Goal: Task Accomplishment & Management: Manage account settings

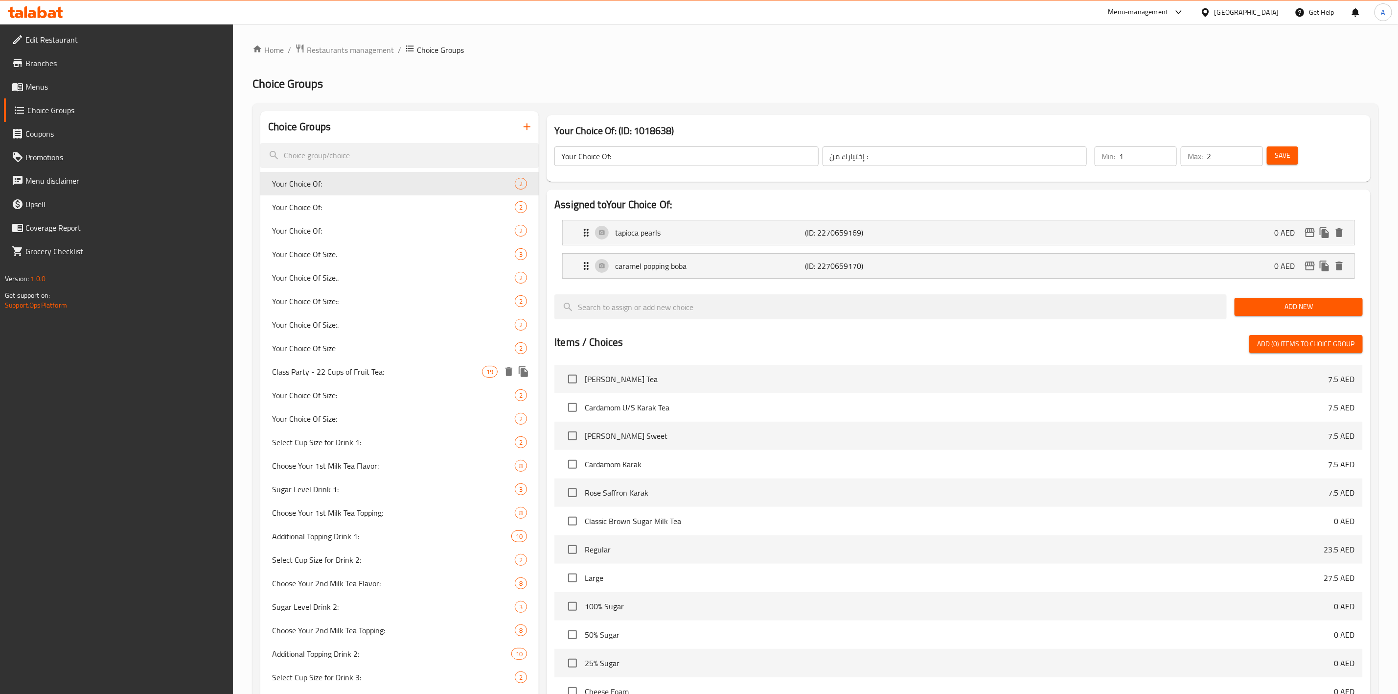
click at [367, 367] on span "Class Party - 22 Cups of Fruit Tea:" at bounding box center [377, 372] width 210 height 12
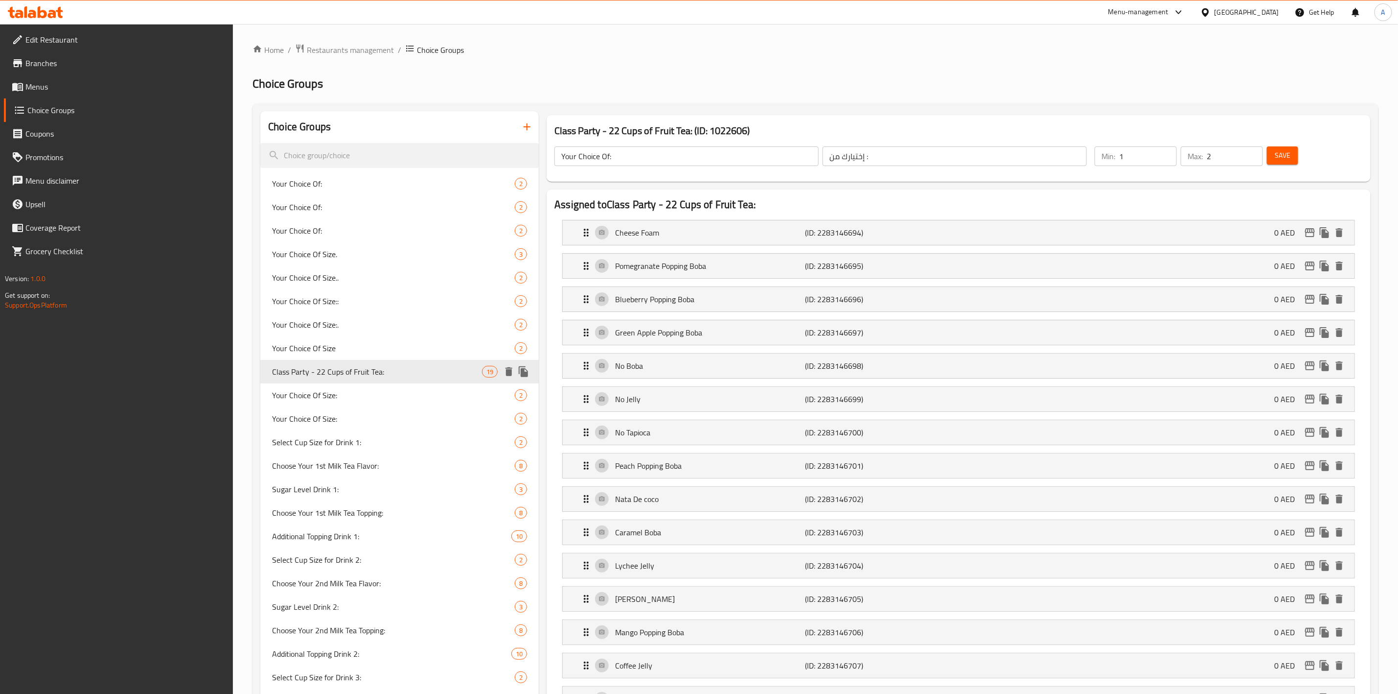
type input "Class Party - 22 Cups of Fruit Tea:"
type input "حفلة الصف - 22 كوبًا من شاي الفاكهة:"
type input "1"
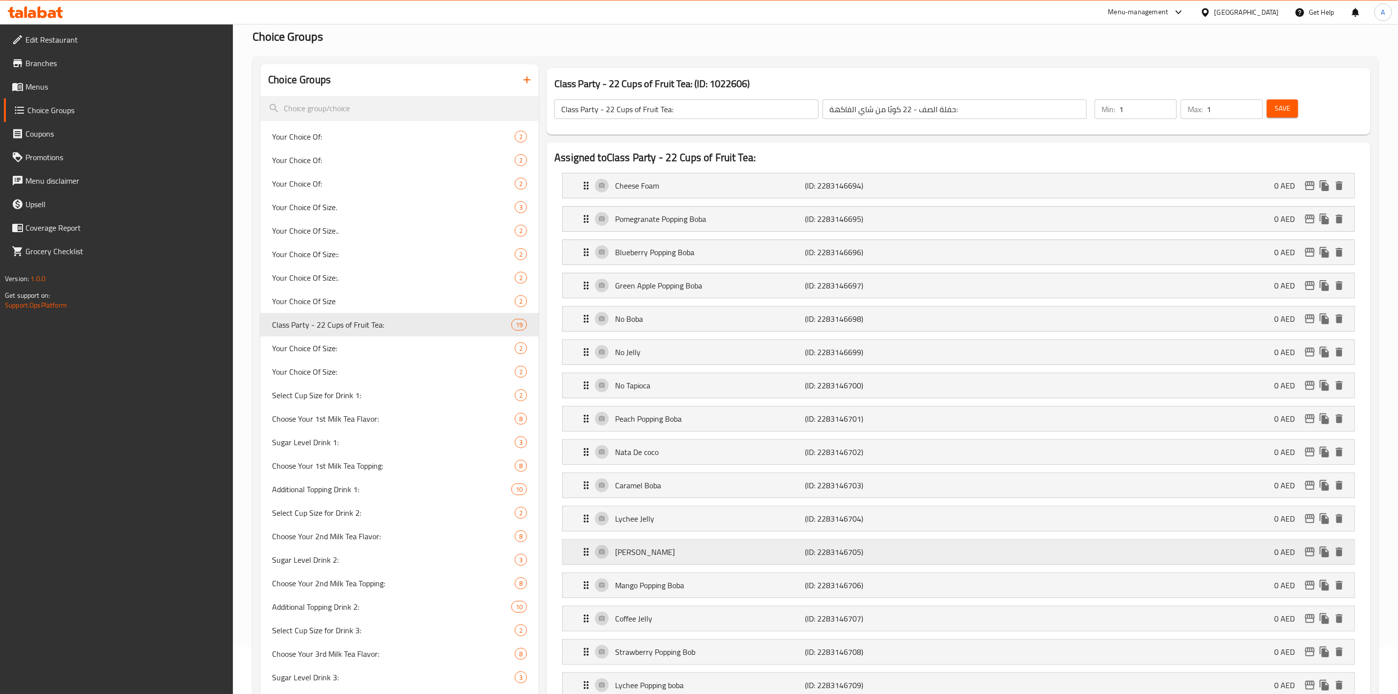
scroll to position [73, 0]
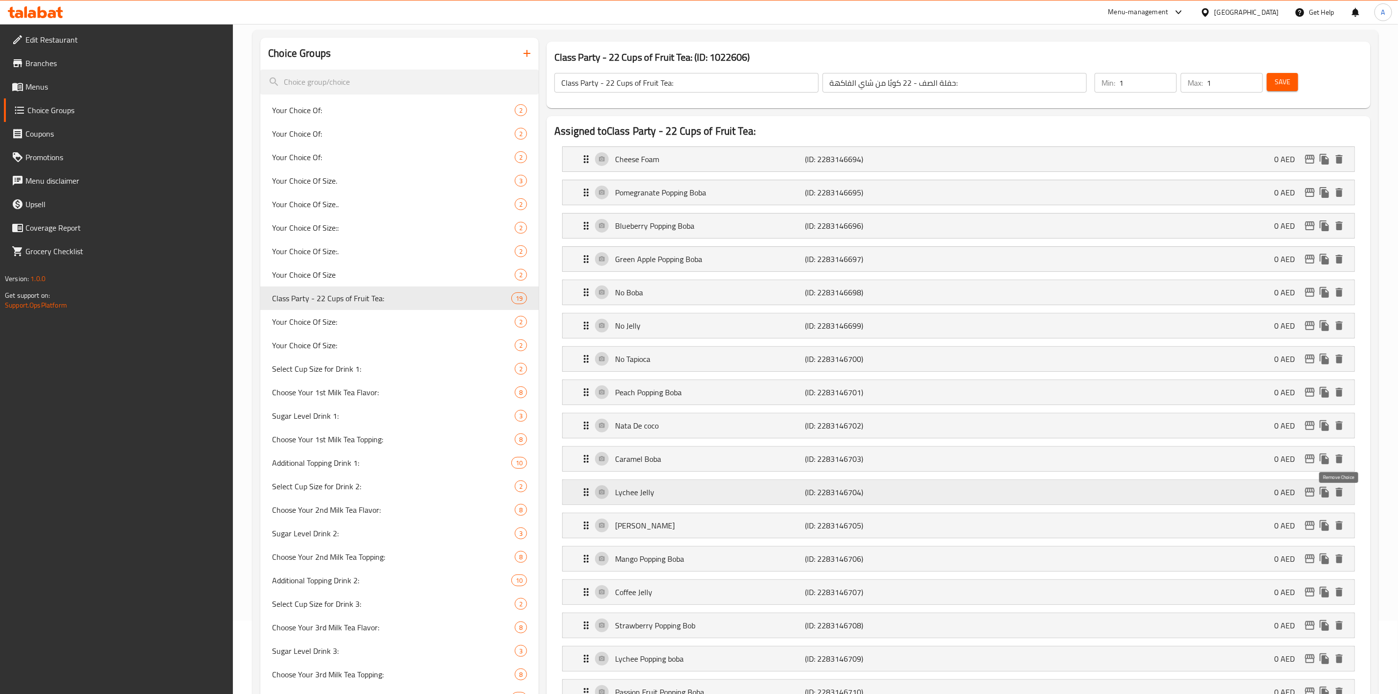
click at [1341, 495] on icon "delete" at bounding box center [1339, 492] width 7 height 9
click at [1339, 494] on icon "delete" at bounding box center [1340, 492] width 12 height 12
click at [1341, 530] on icon "delete" at bounding box center [1339, 525] width 7 height 9
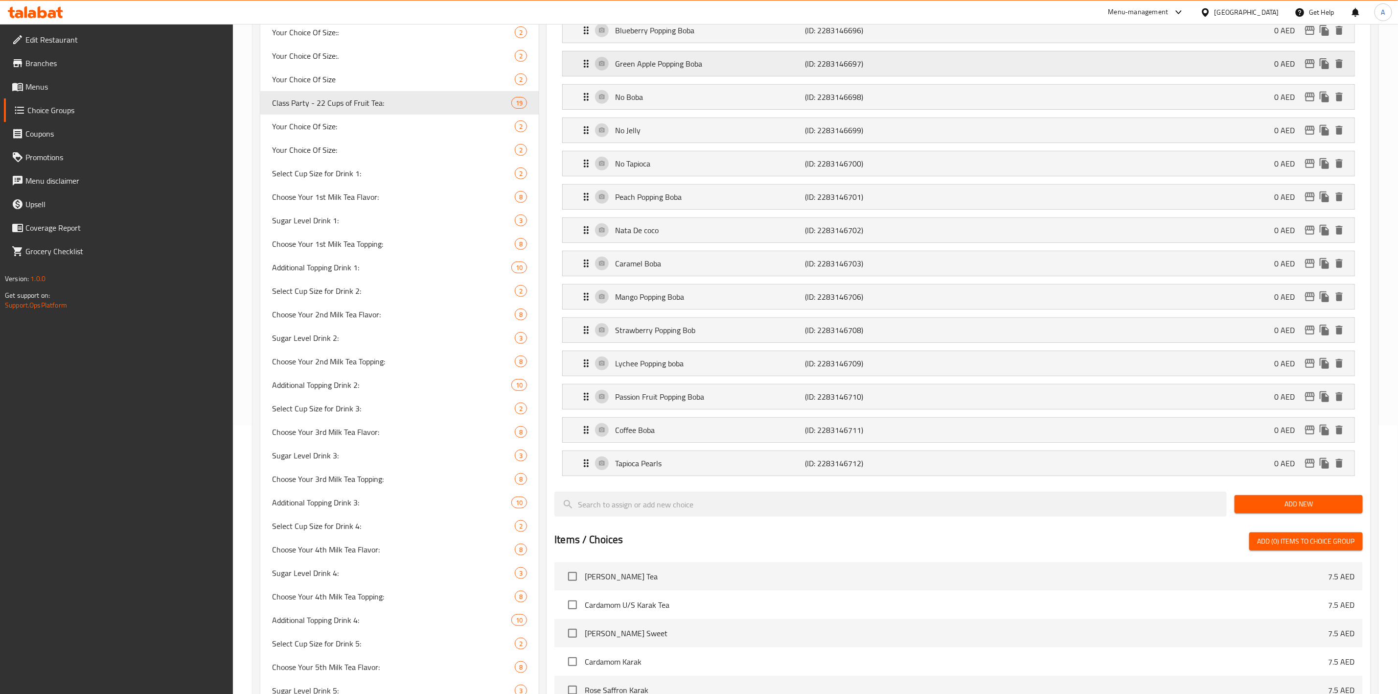
scroll to position [108, 0]
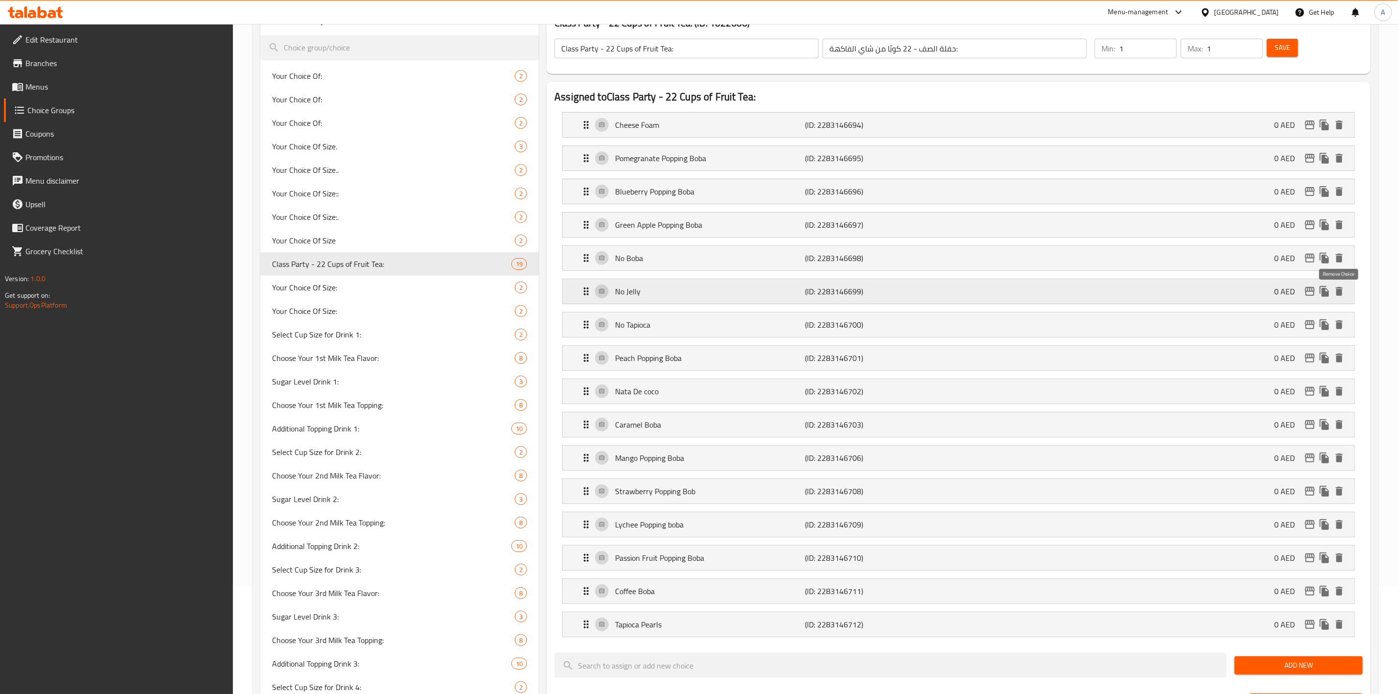
click at [1343, 292] on icon "delete" at bounding box center [1340, 291] width 12 height 12
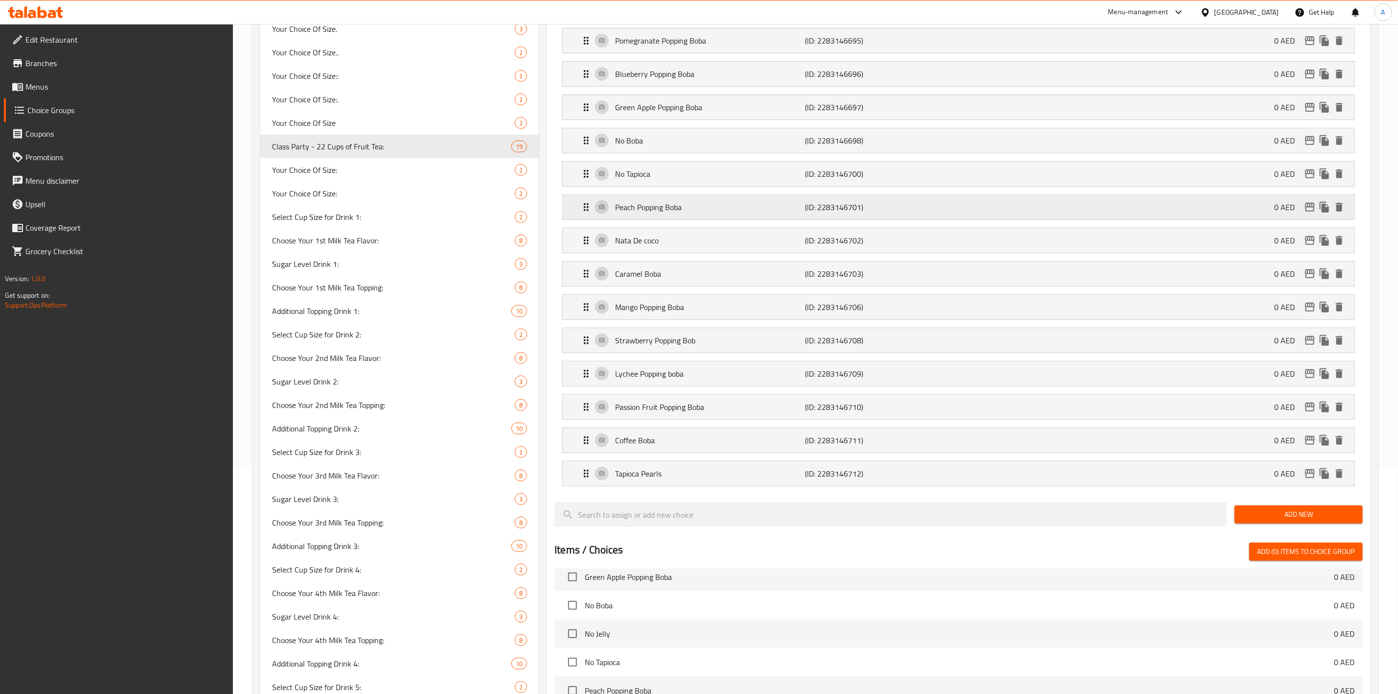
scroll to position [221, 0]
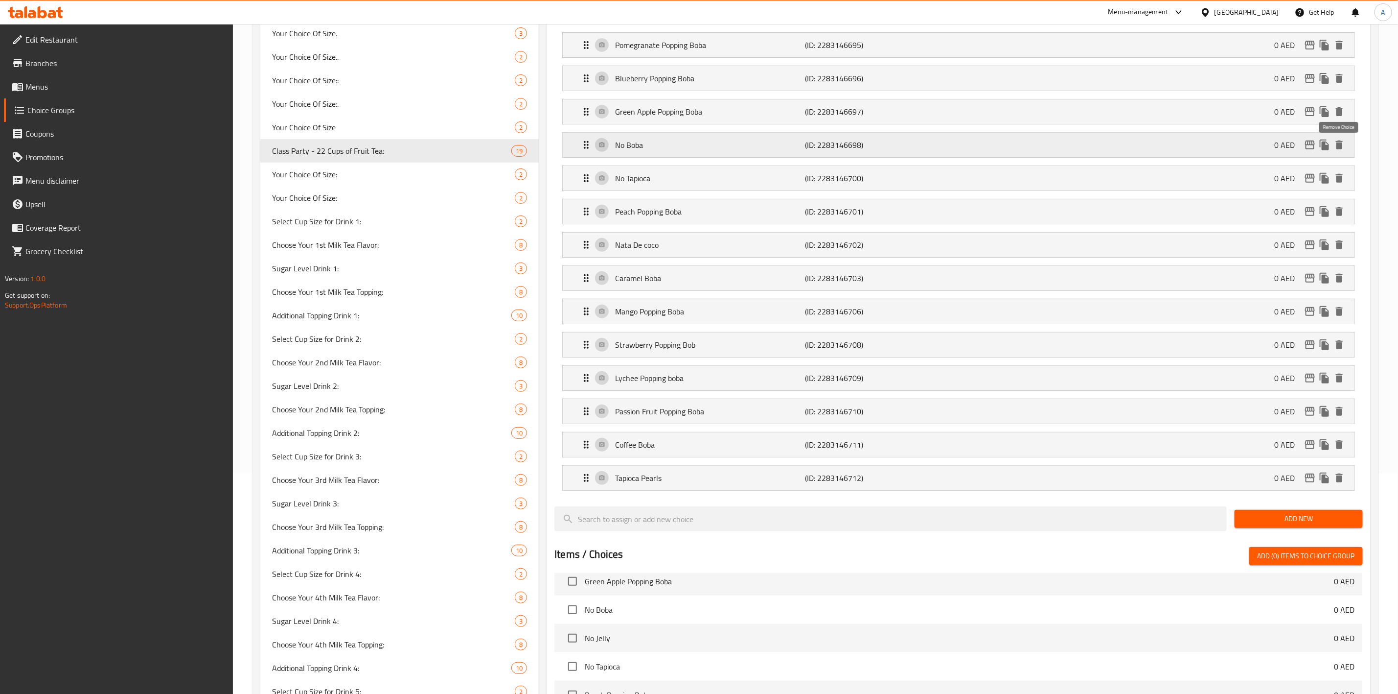
click at [1343, 144] on icon "delete" at bounding box center [1340, 145] width 12 height 12
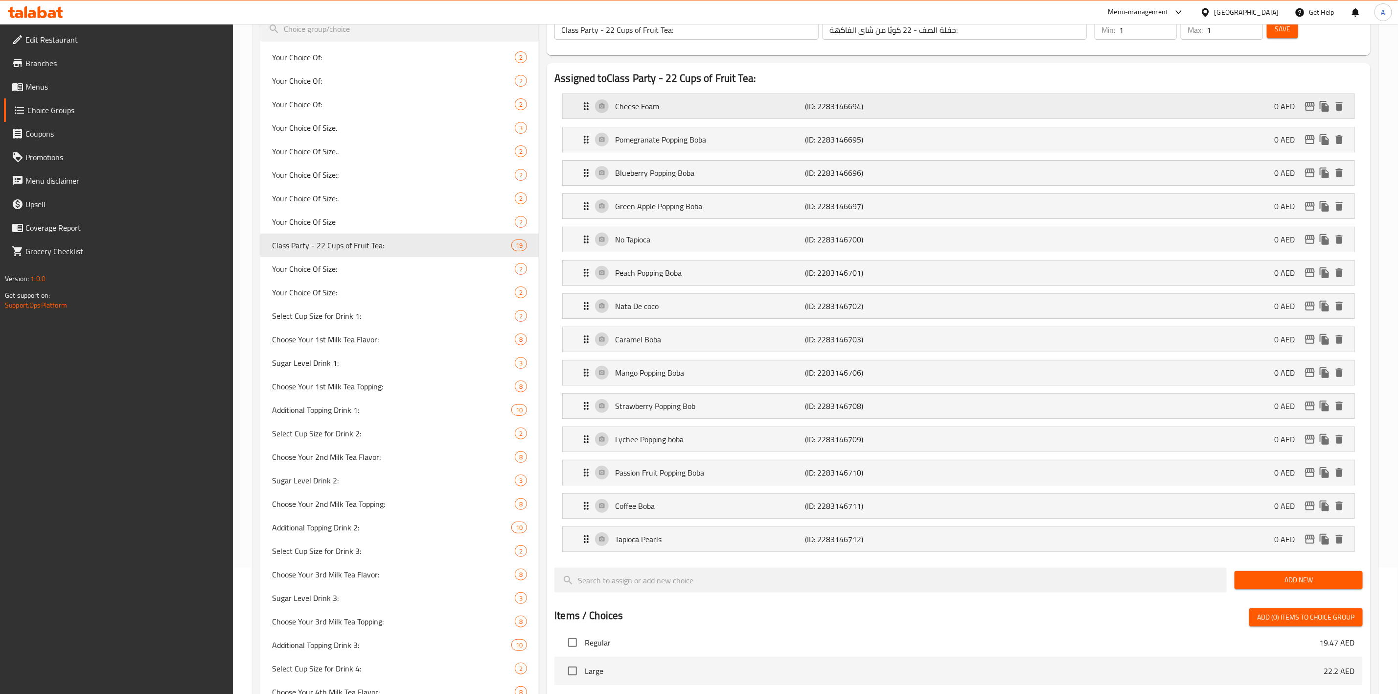
scroll to position [0, 0]
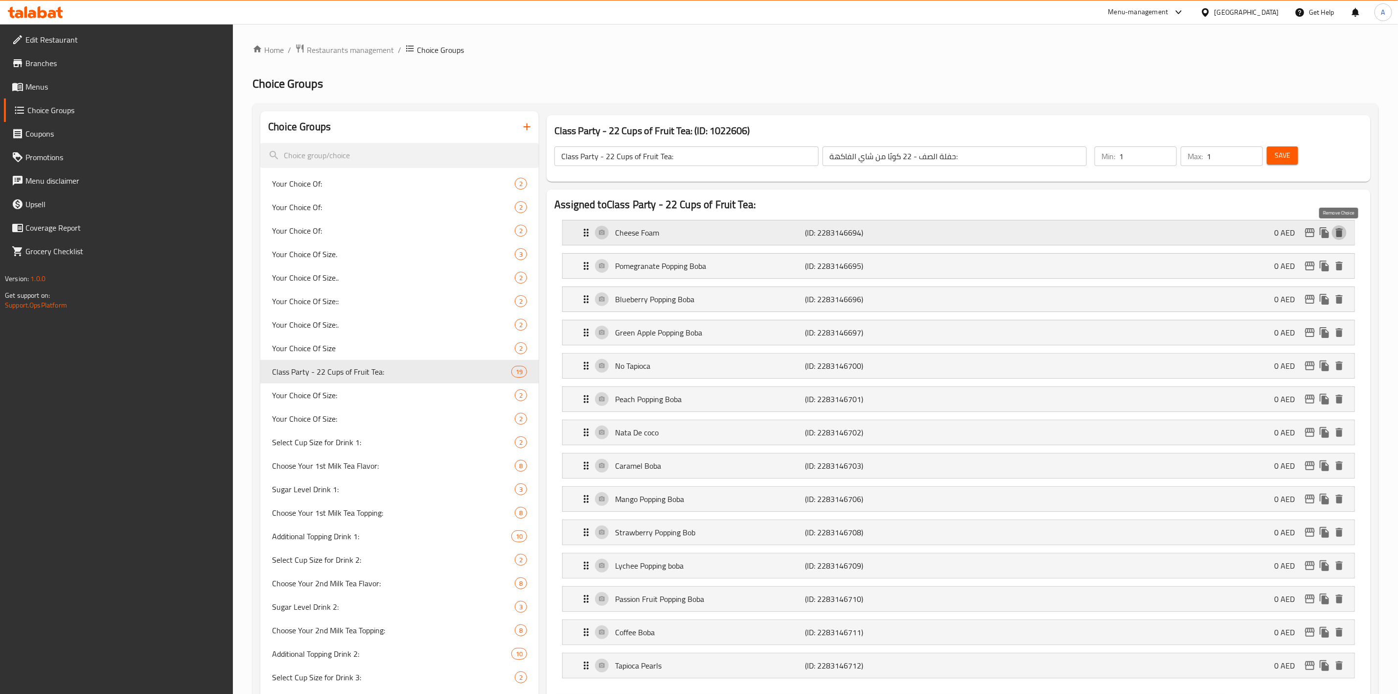
click at [1340, 233] on icon "delete" at bounding box center [1339, 232] width 7 height 9
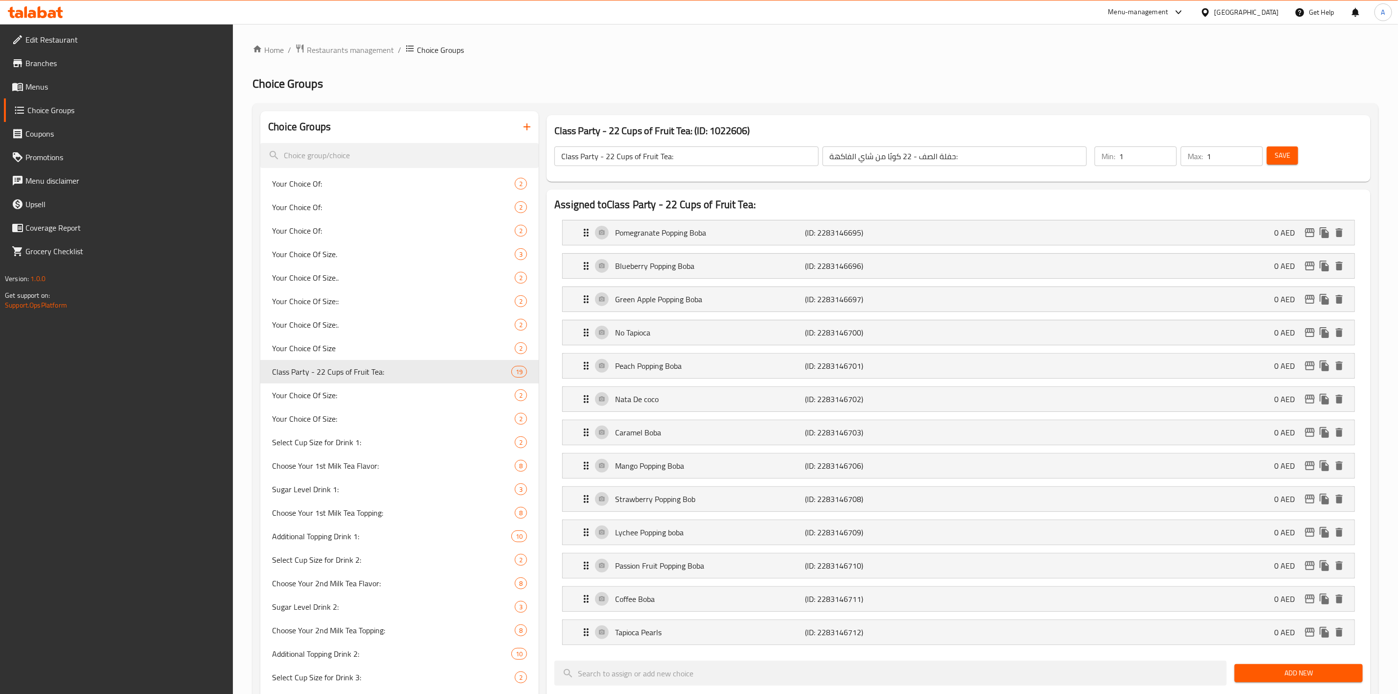
click at [1281, 156] on span "Save" at bounding box center [1283, 155] width 16 height 12
